Goal: Check status: Check status

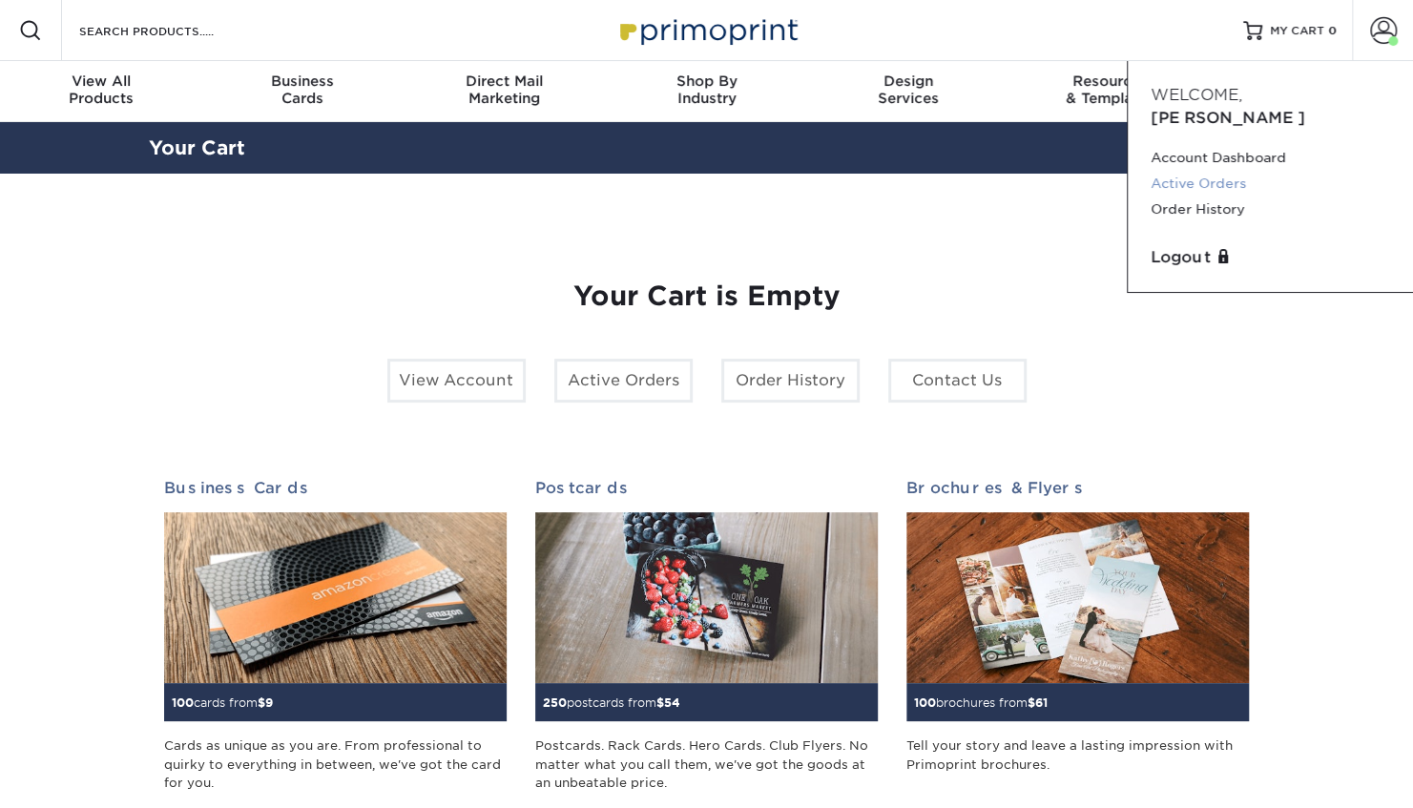
click at [1226, 171] on link "Active Orders" at bounding box center [1269, 184] width 239 height 26
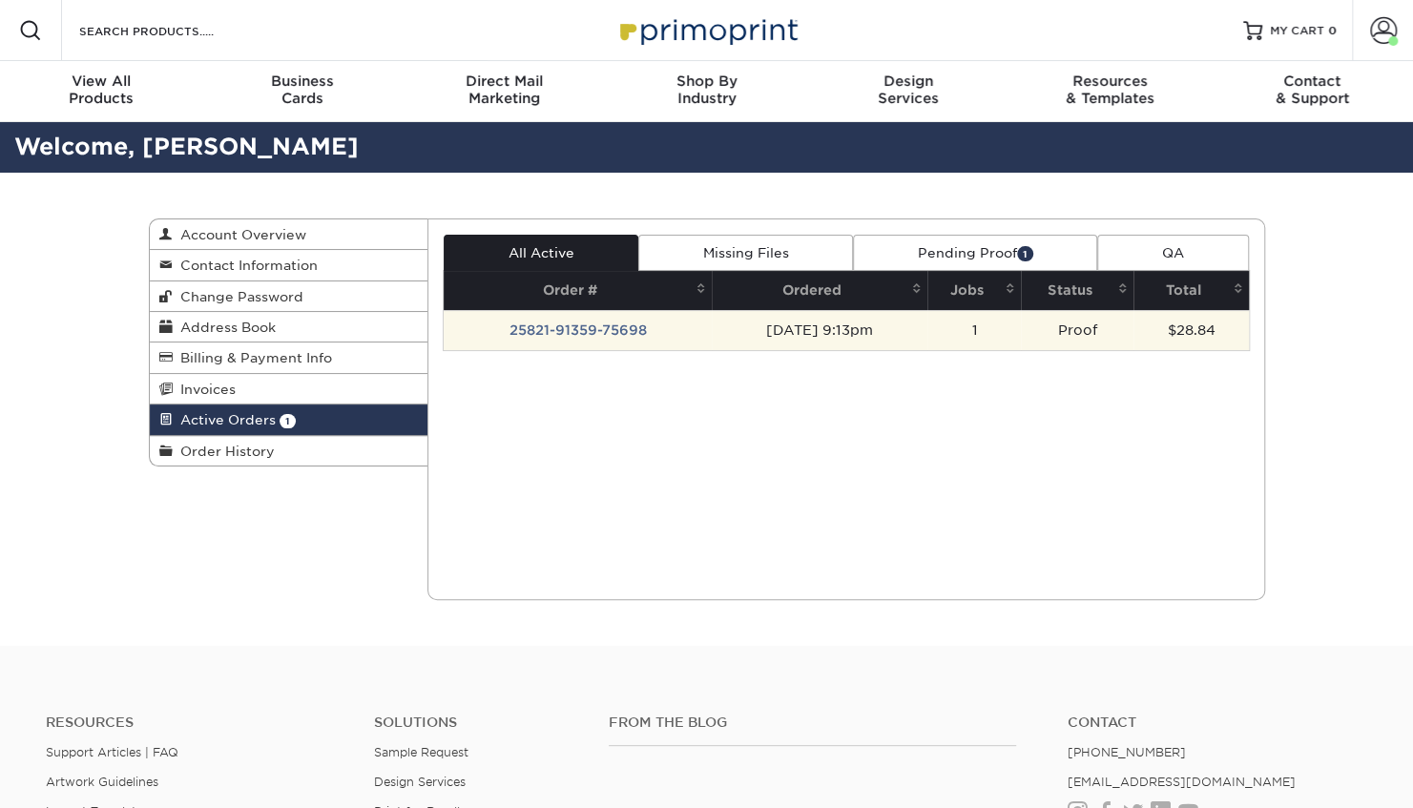
click at [594, 316] on td "25821-91359-75698" at bounding box center [578, 330] width 268 height 40
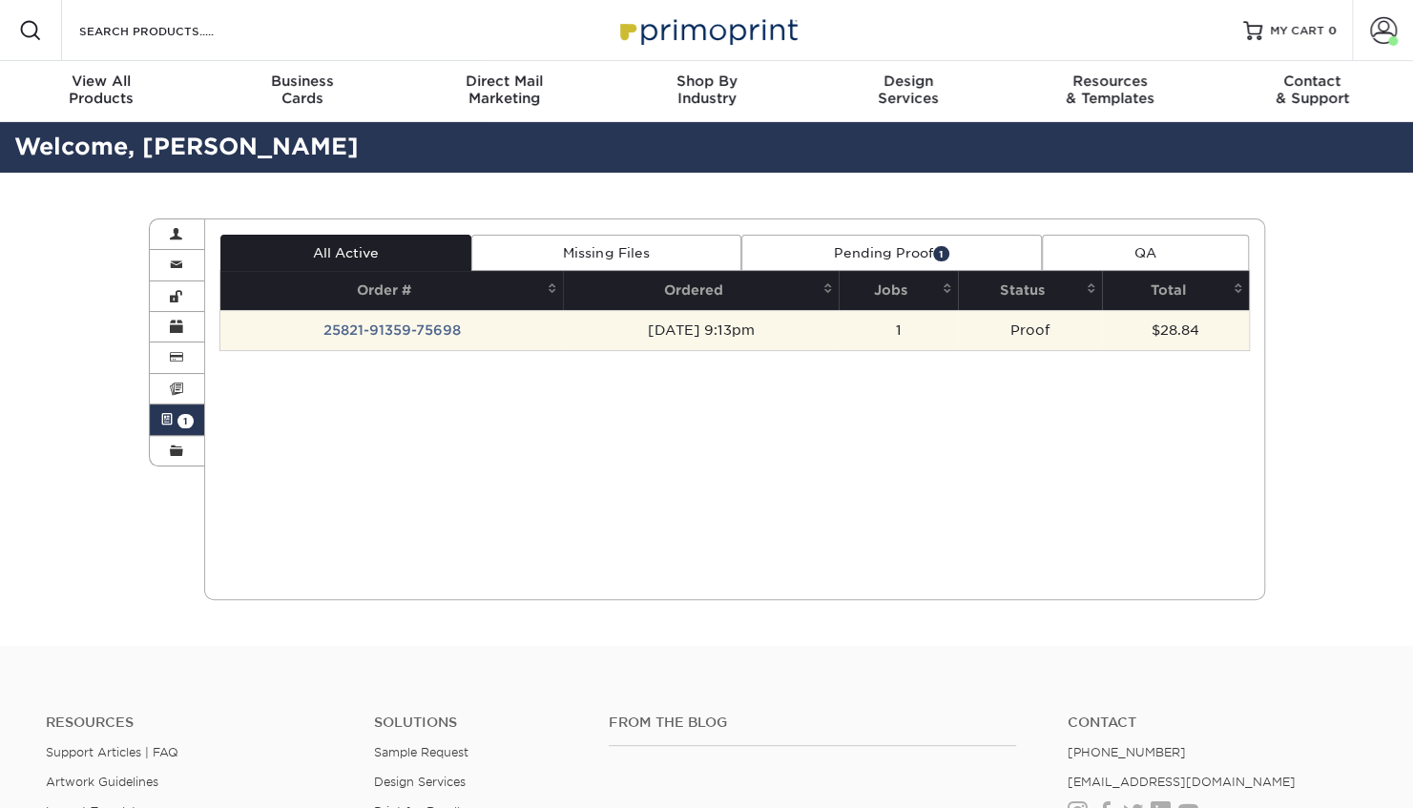
click at [594, 316] on div "Active Orders Account Overview Contact Information Change Password Address Book…" at bounding box center [707, 409] width 1145 height 473
click at [594, 316] on td "[DATE] 9:13pm" at bounding box center [701, 330] width 276 height 40
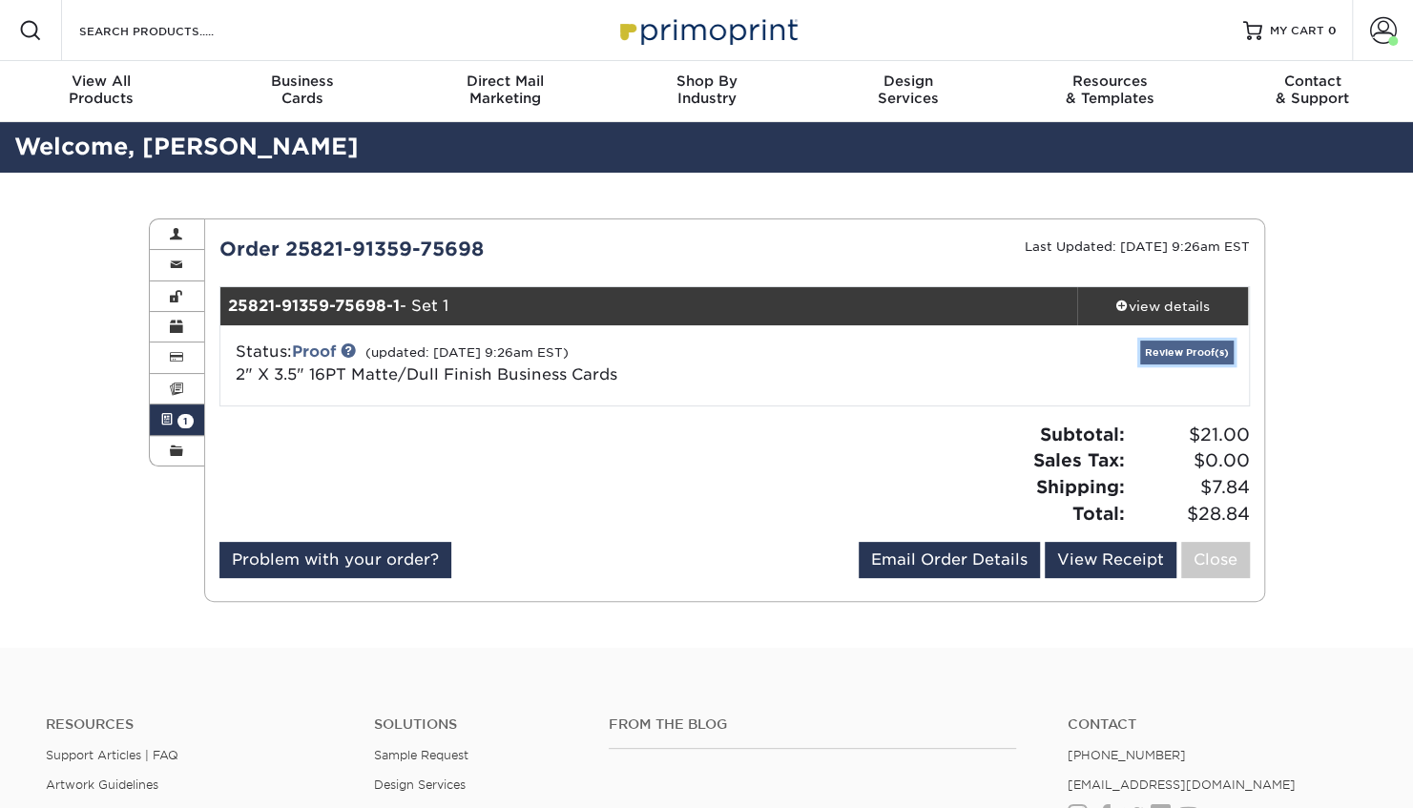
click at [1192, 344] on link "Review Proof(s)" at bounding box center [1186, 353] width 93 height 24
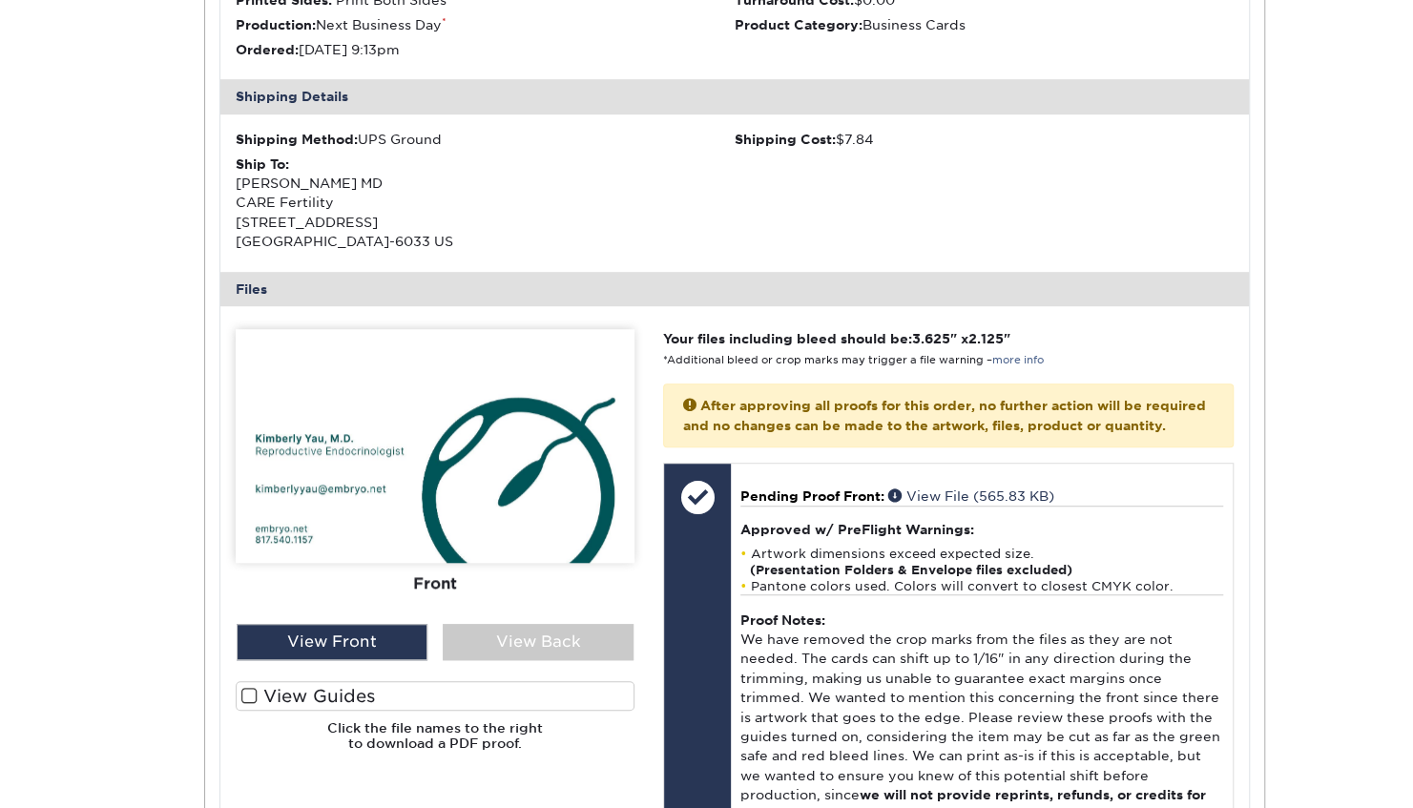
scroll to position [518, 0]
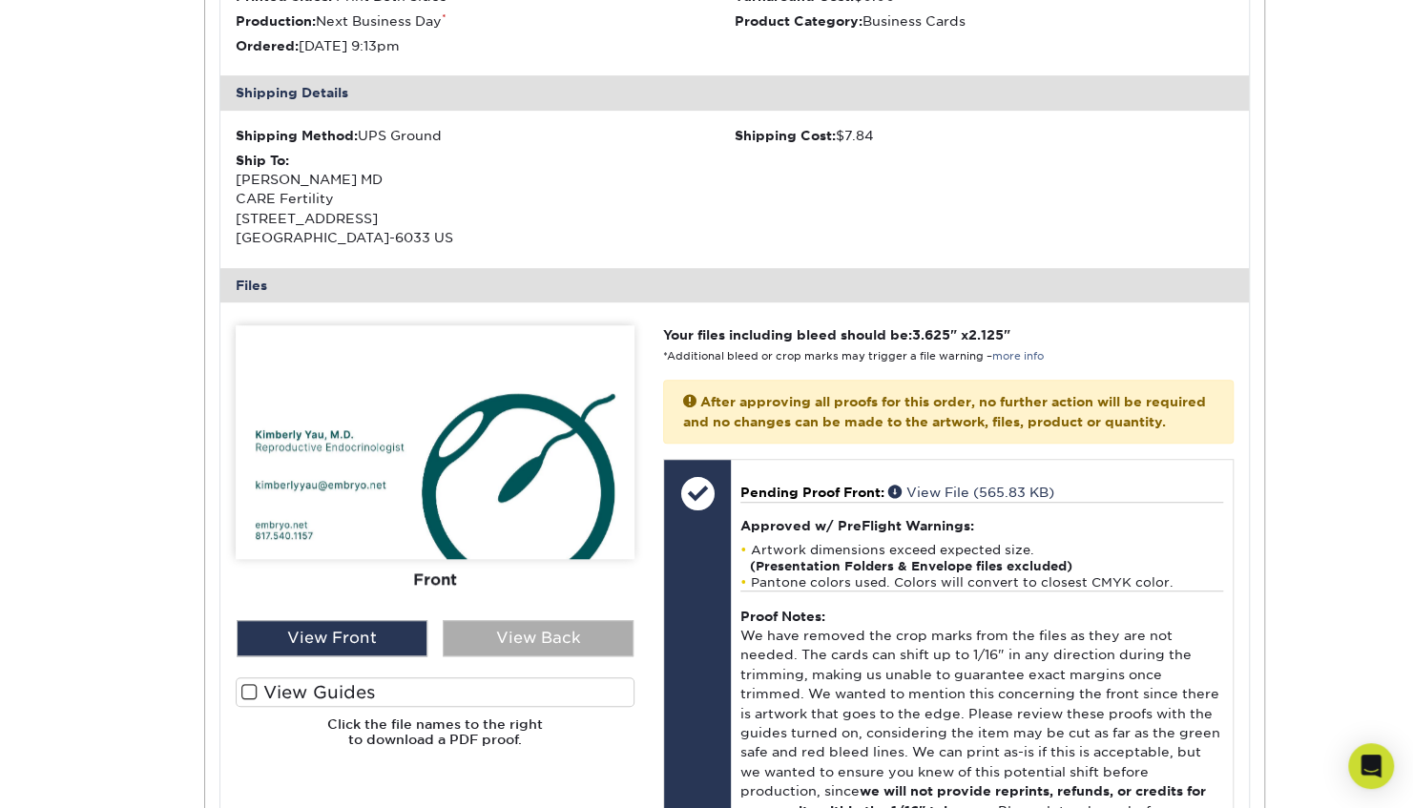
click at [542, 636] on div "View Back" at bounding box center [538, 638] width 191 height 36
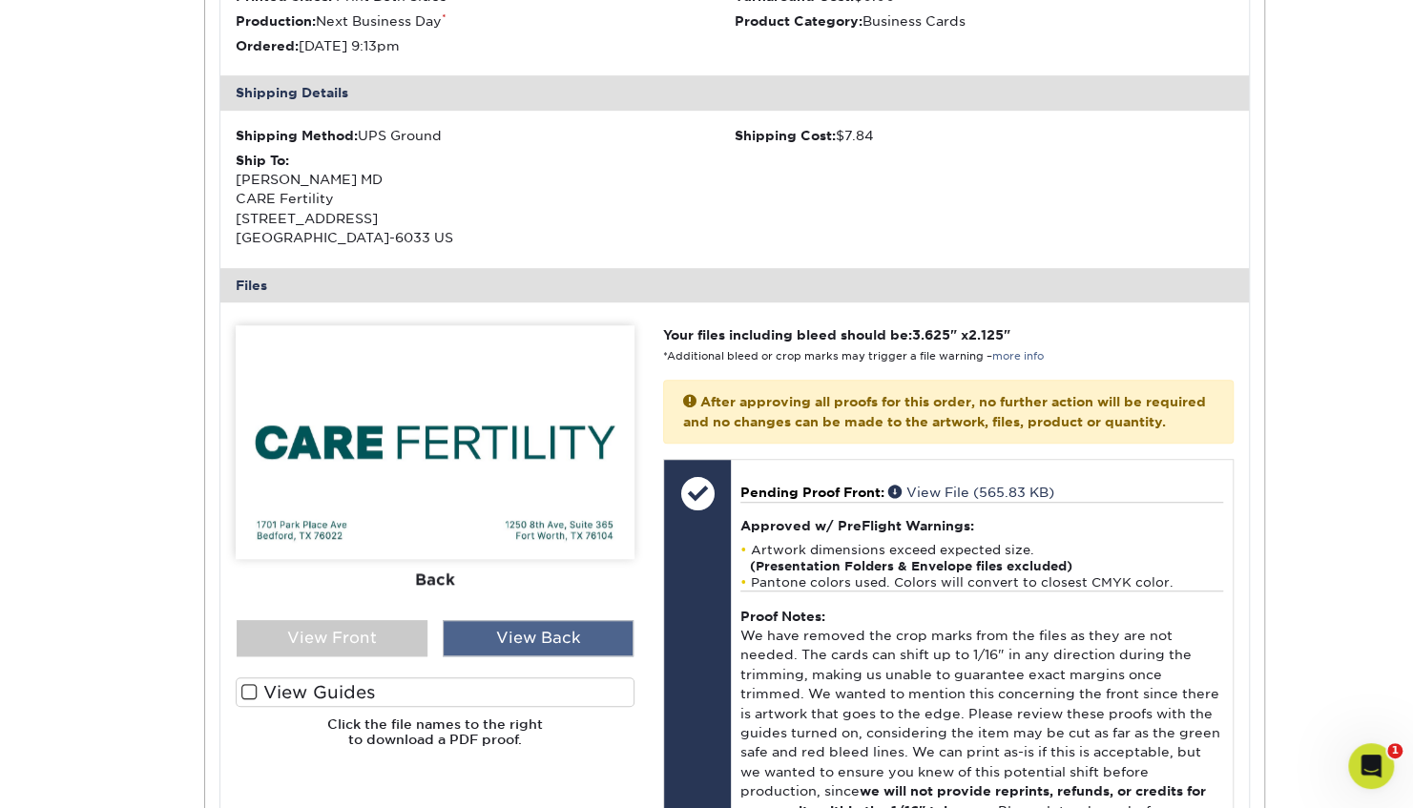
scroll to position [0, 0]
click at [364, 629] on div "View Front" at bounding box center [332, 638] width 191 height 36
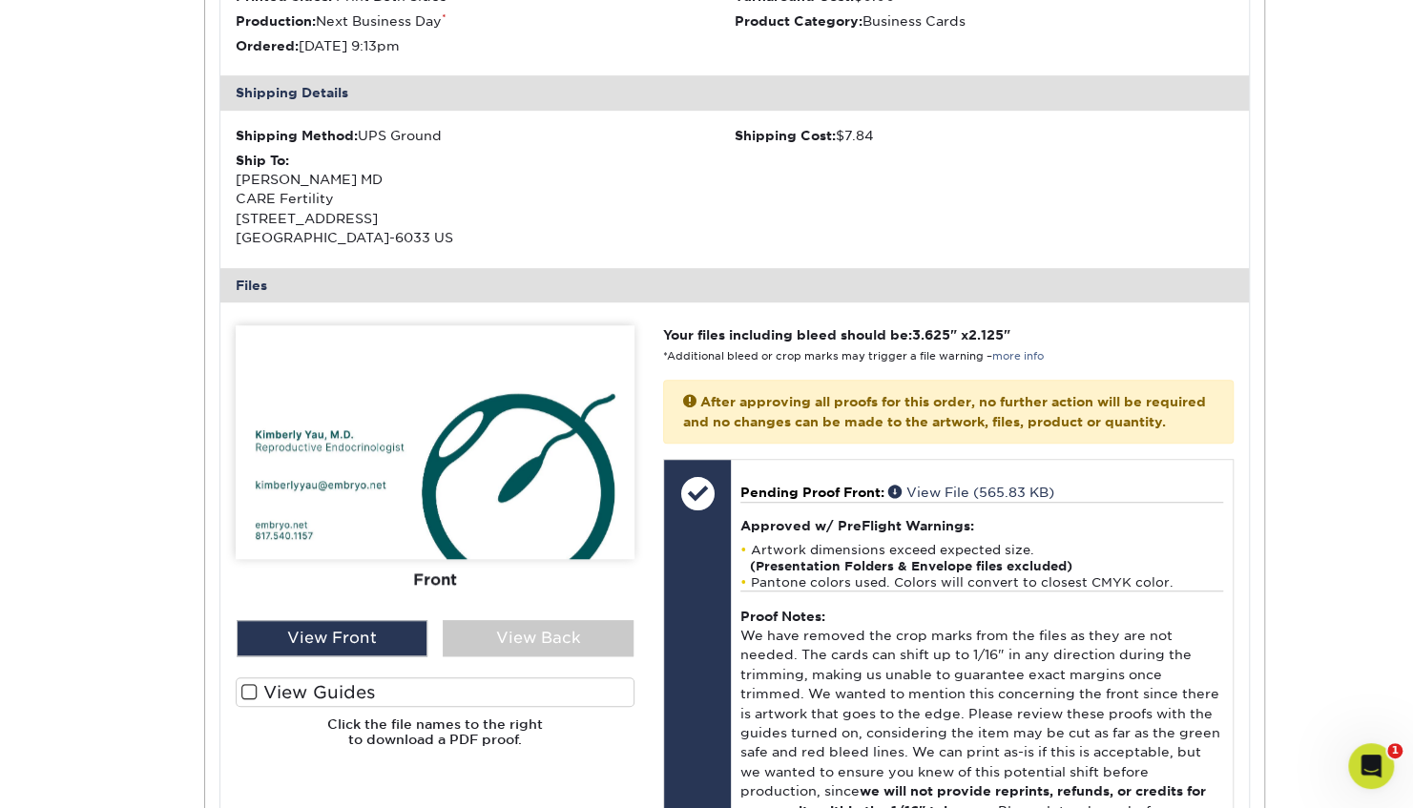
drag, startPoint x: 380, startPoint y: 614, endPoint x: 412, endPoint y: 595, distance: 37.6
click at [412, 595] on div "Front Back" at bounding box center [435, 472] width 399 height 295
drag, startPoint x: 412, startPoint y: 595, endPoint x: 335, endPoint y: 686, distance: 119.1
click at [335, 686] on div "Front Back" at bounding box center [435, 543] width 399 height 437
drag, startPoint x: 335, startPoint y: 686, endPoint x: 253, endPoint y: 691, distance: 82.2
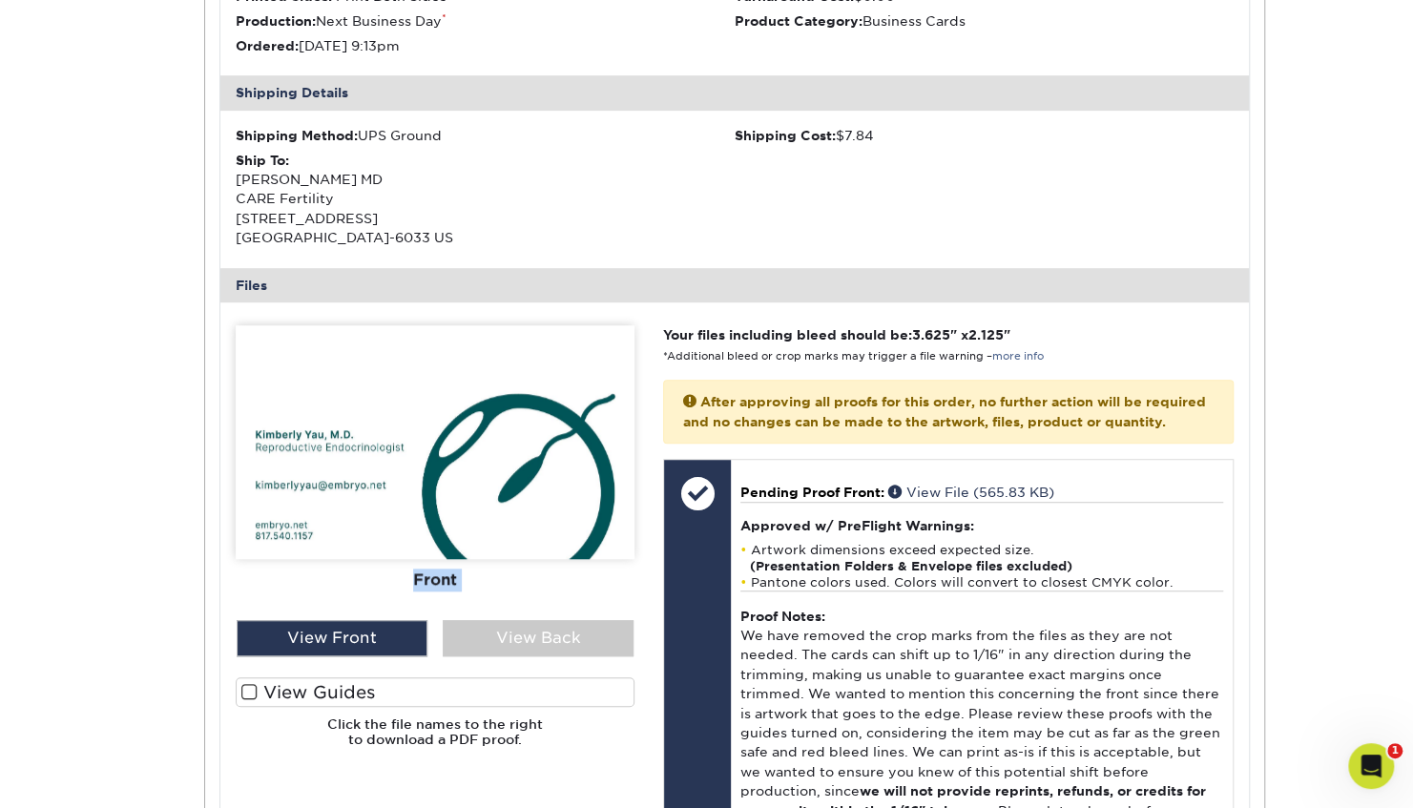
click at [253, 691] on span at bounding box center [249, 692] width 16 height 18
click at [0, 0] on input "View Guides" at bounding box center [0, 0] width 0 height 0
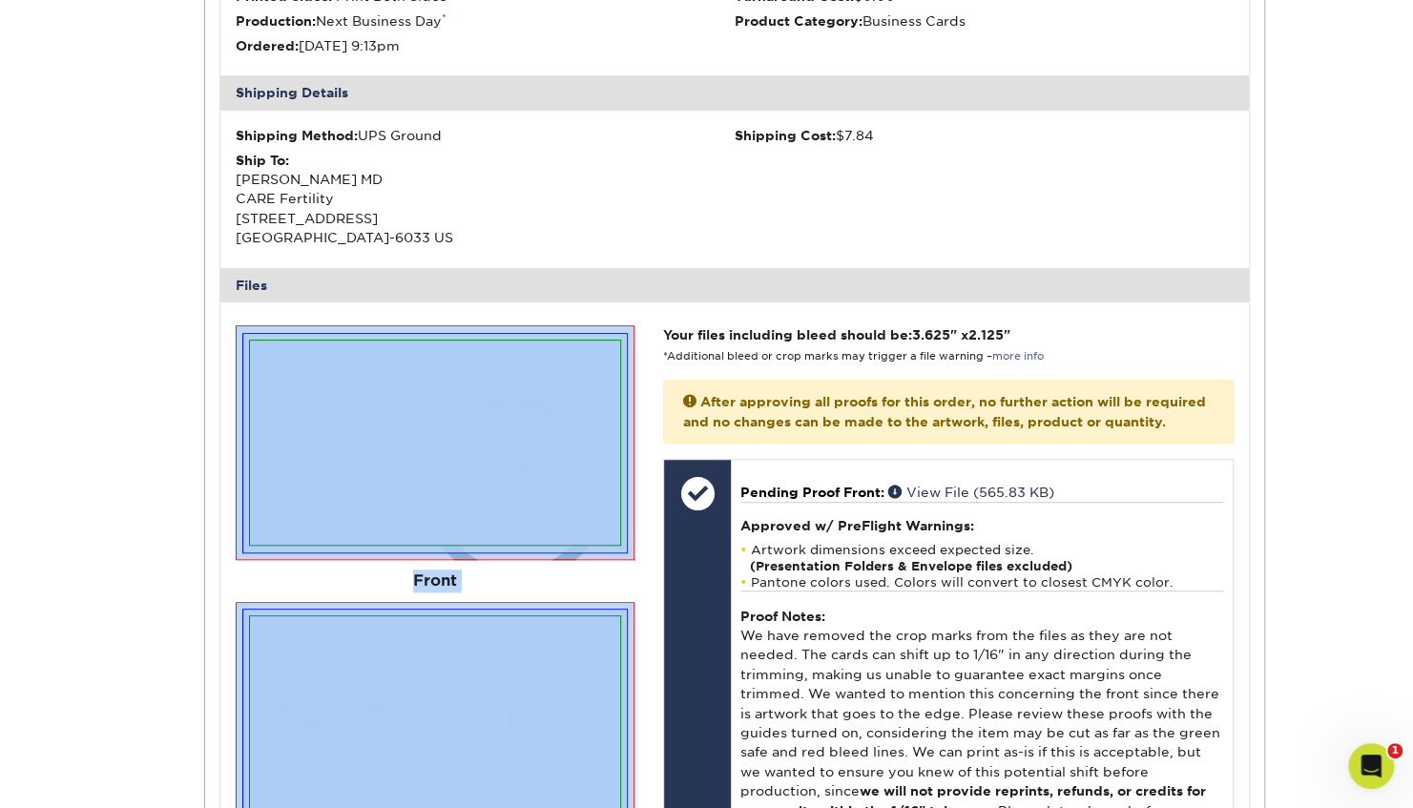
click at [253, 691] on img at bounding box center [434, 718] width 369 height 205
click at [253, 687] on img at bounding box center [434, 718] width 369 height 205
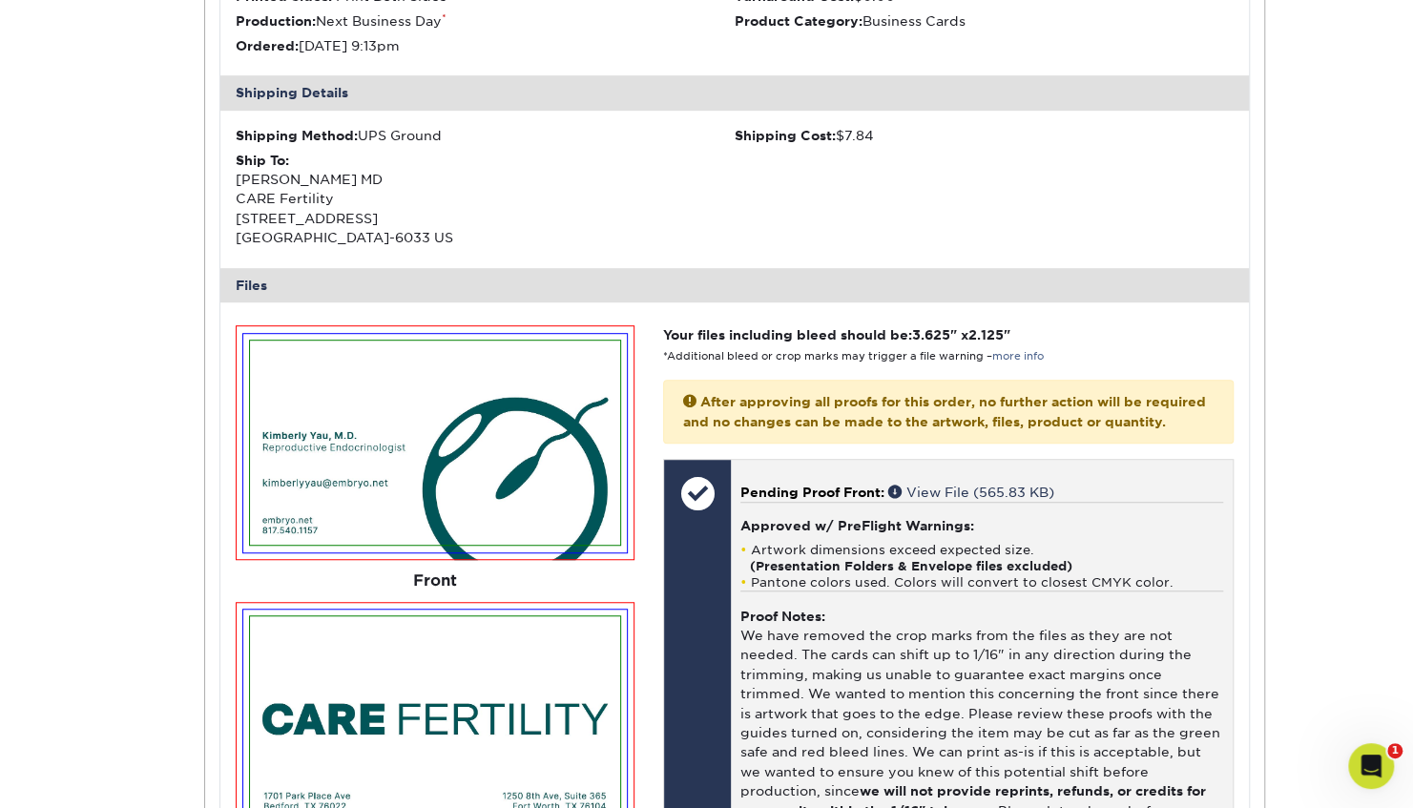
click at [699, 483] on div at bounding box center [697, 493] width 67 height 67
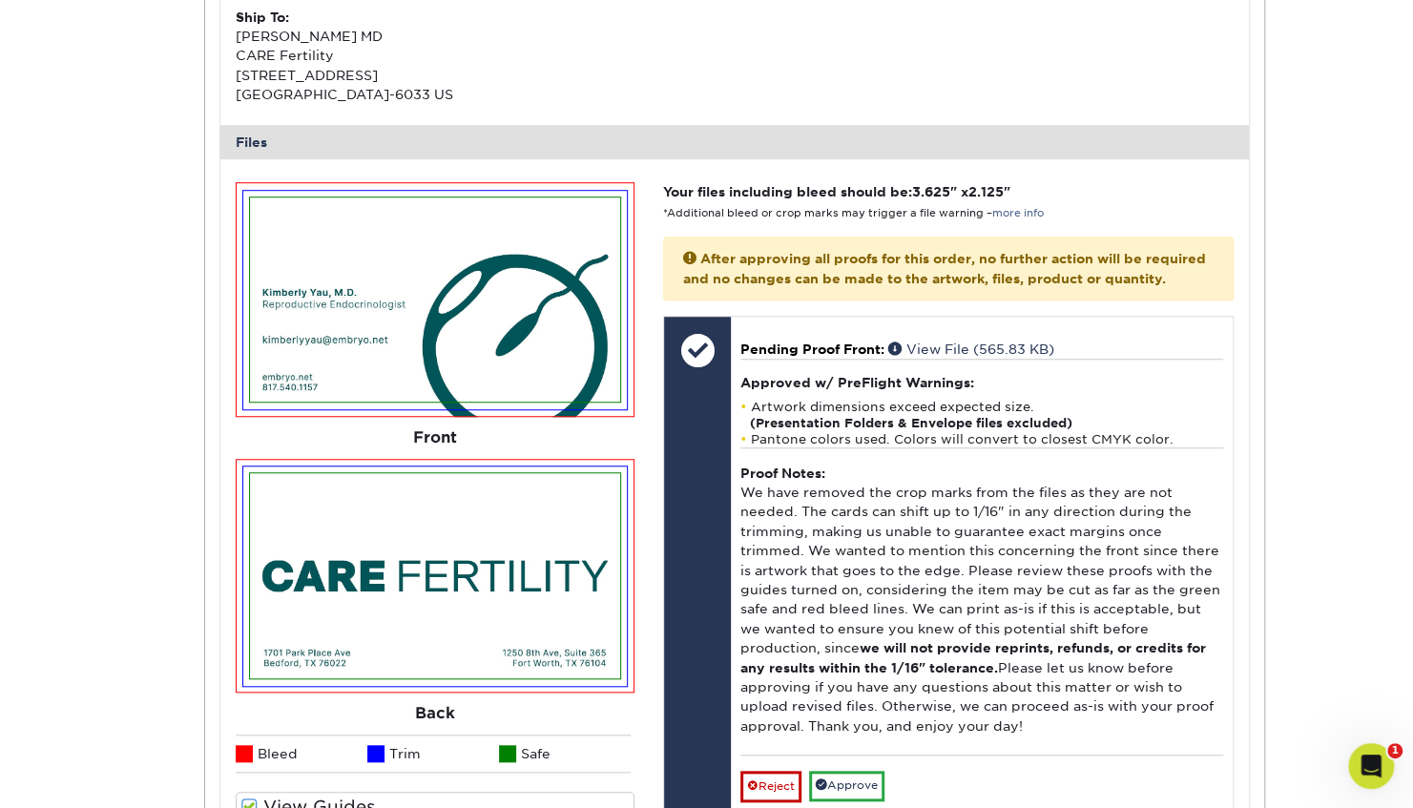
scroll to position [662, 0]
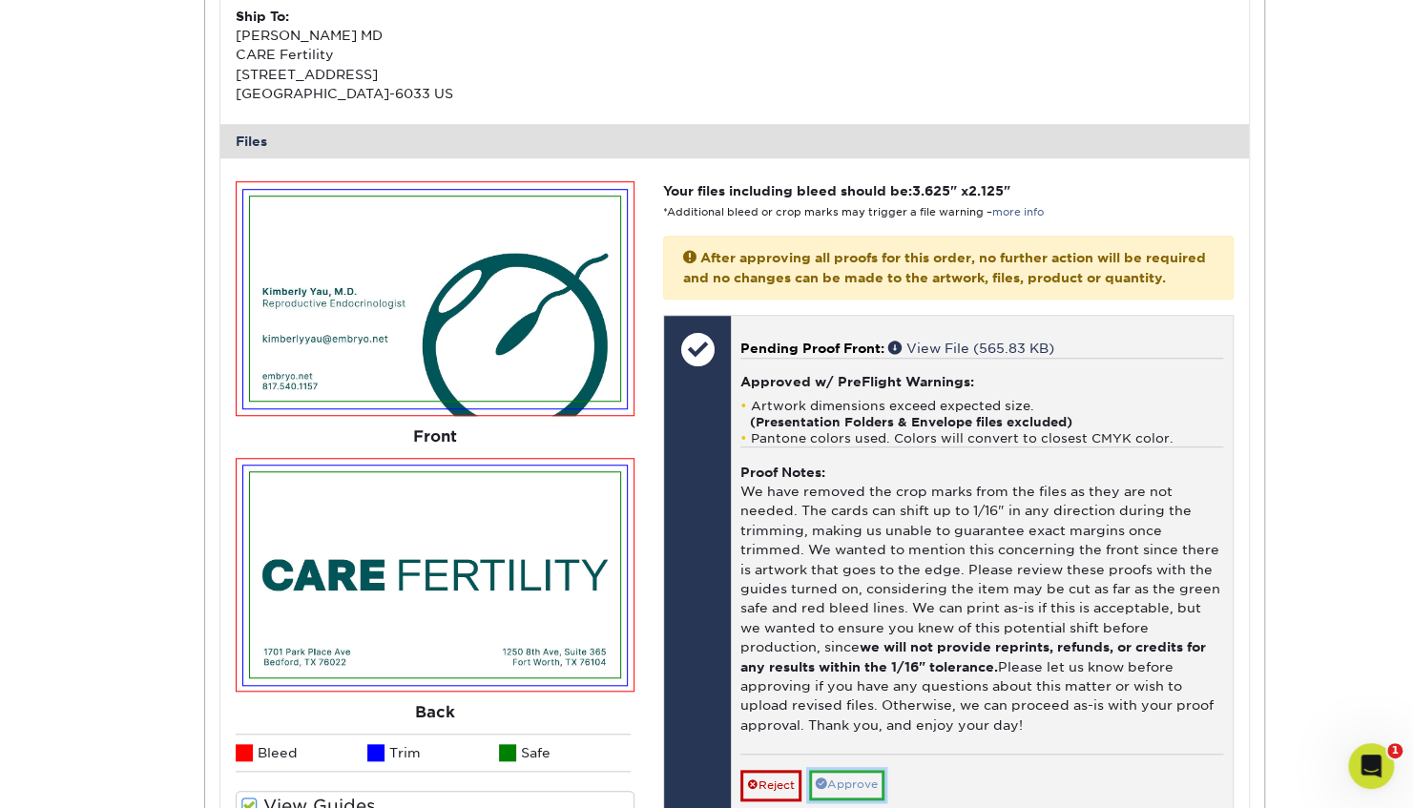
click at [844, 777] on link "Approve" at bounding box center [846, 785] width 75 height 30
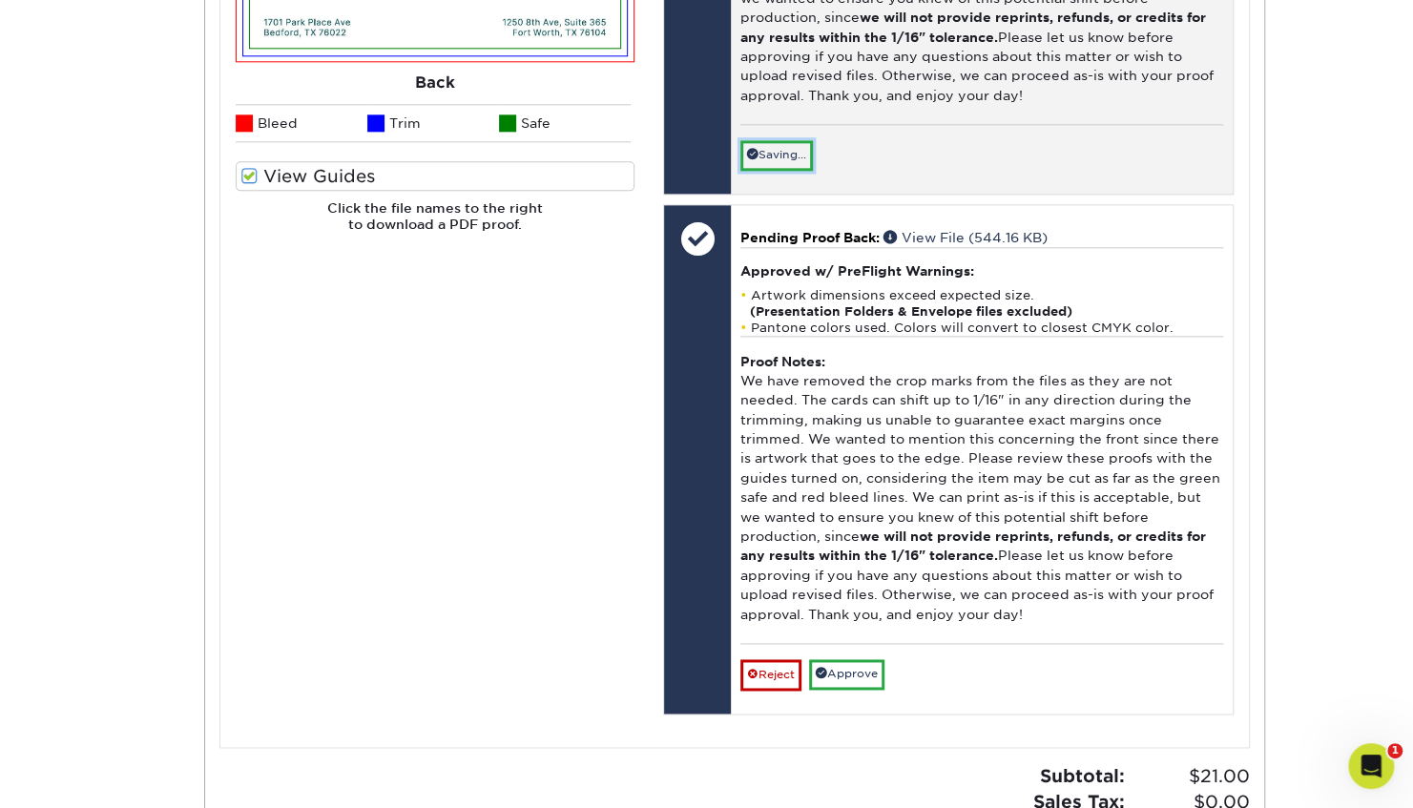
scroll to position [1290, 0]
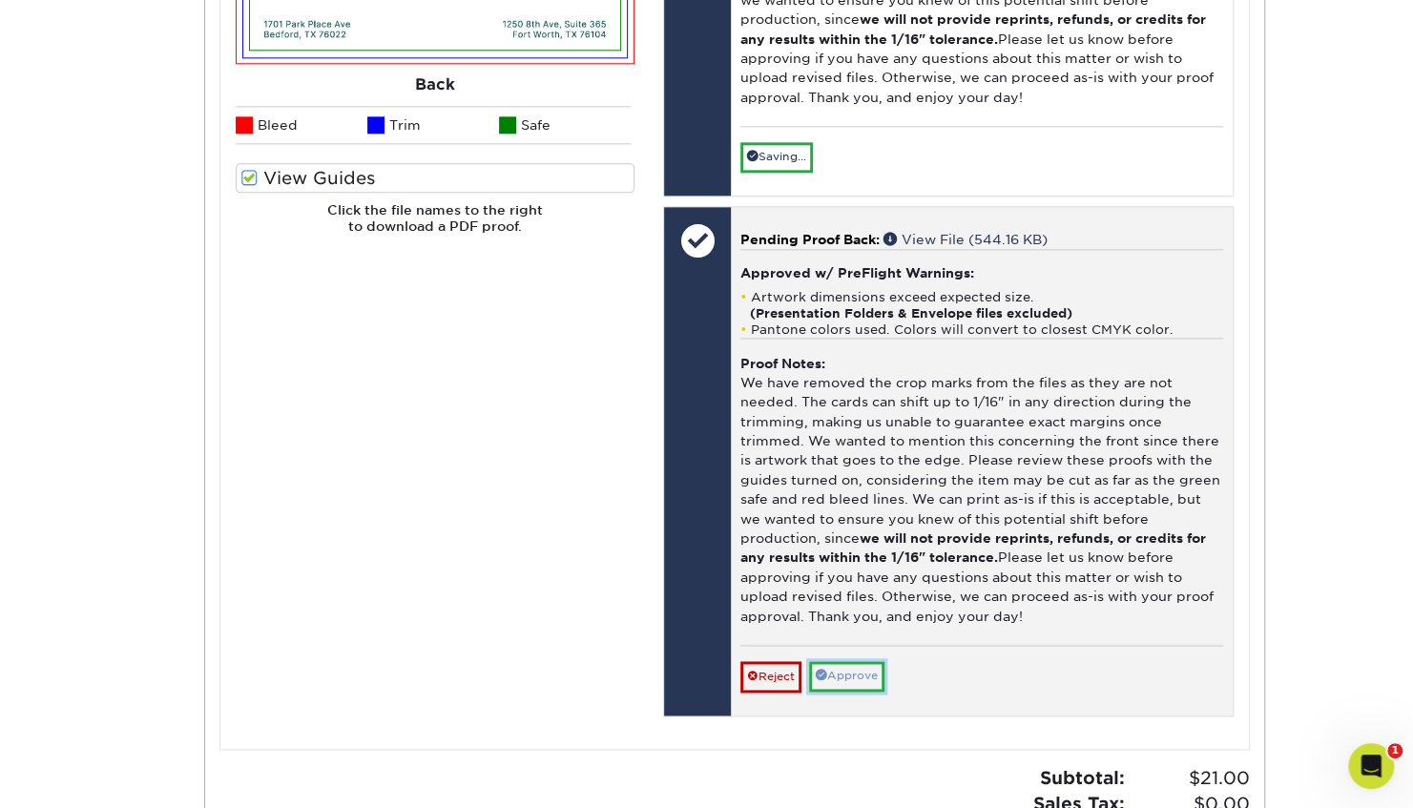
click at [843, 668] on div "Pending Proof Back: View File (544.16 KB) Approved w/ PreFlight Warnings: Artwo…" at bounding box center [981, 461] width 501 height 508
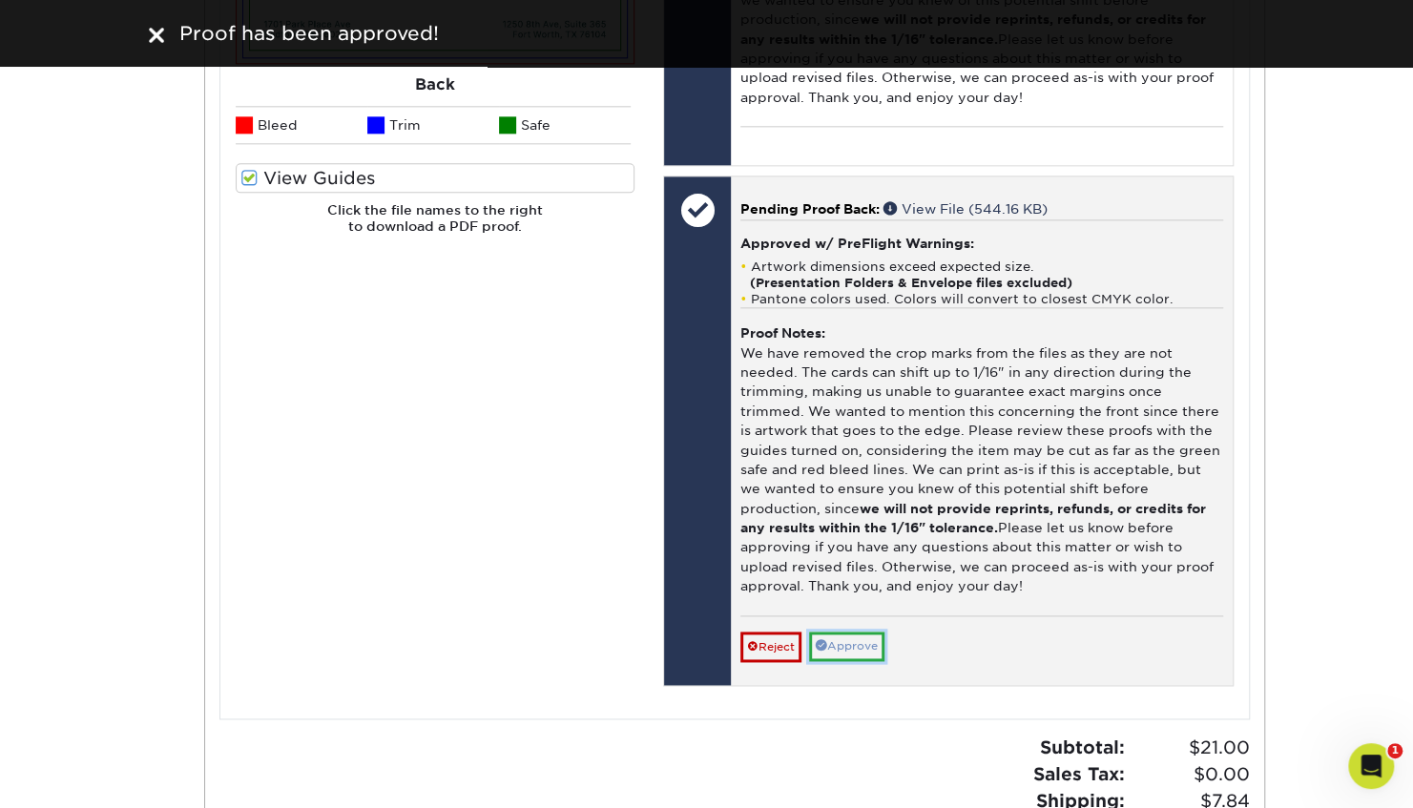
click at [851, 633] on link "Approve" at bounding box center [846, 647] width 75 height 30
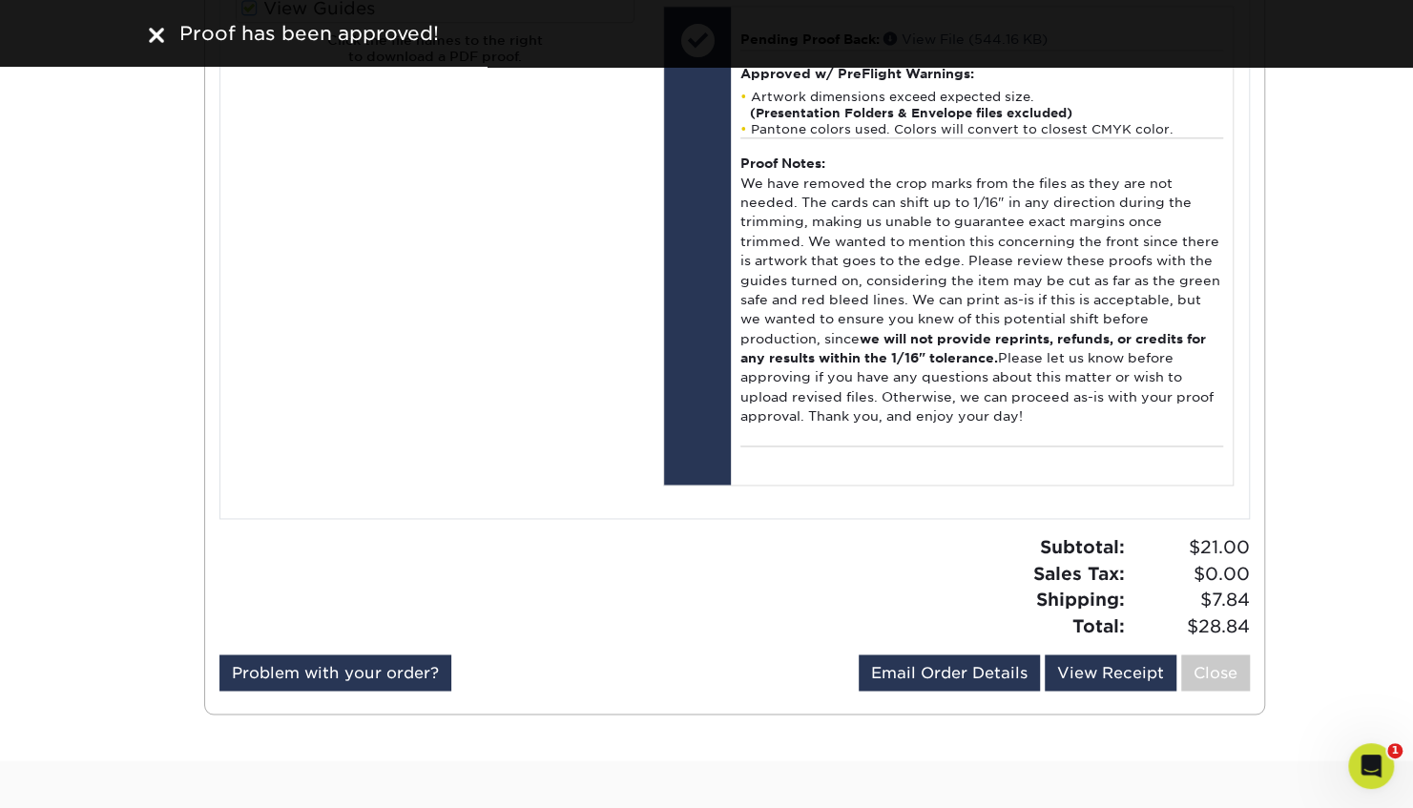
scroll to position [1473, 0]
